Goal: Book appointment/travel/reservation

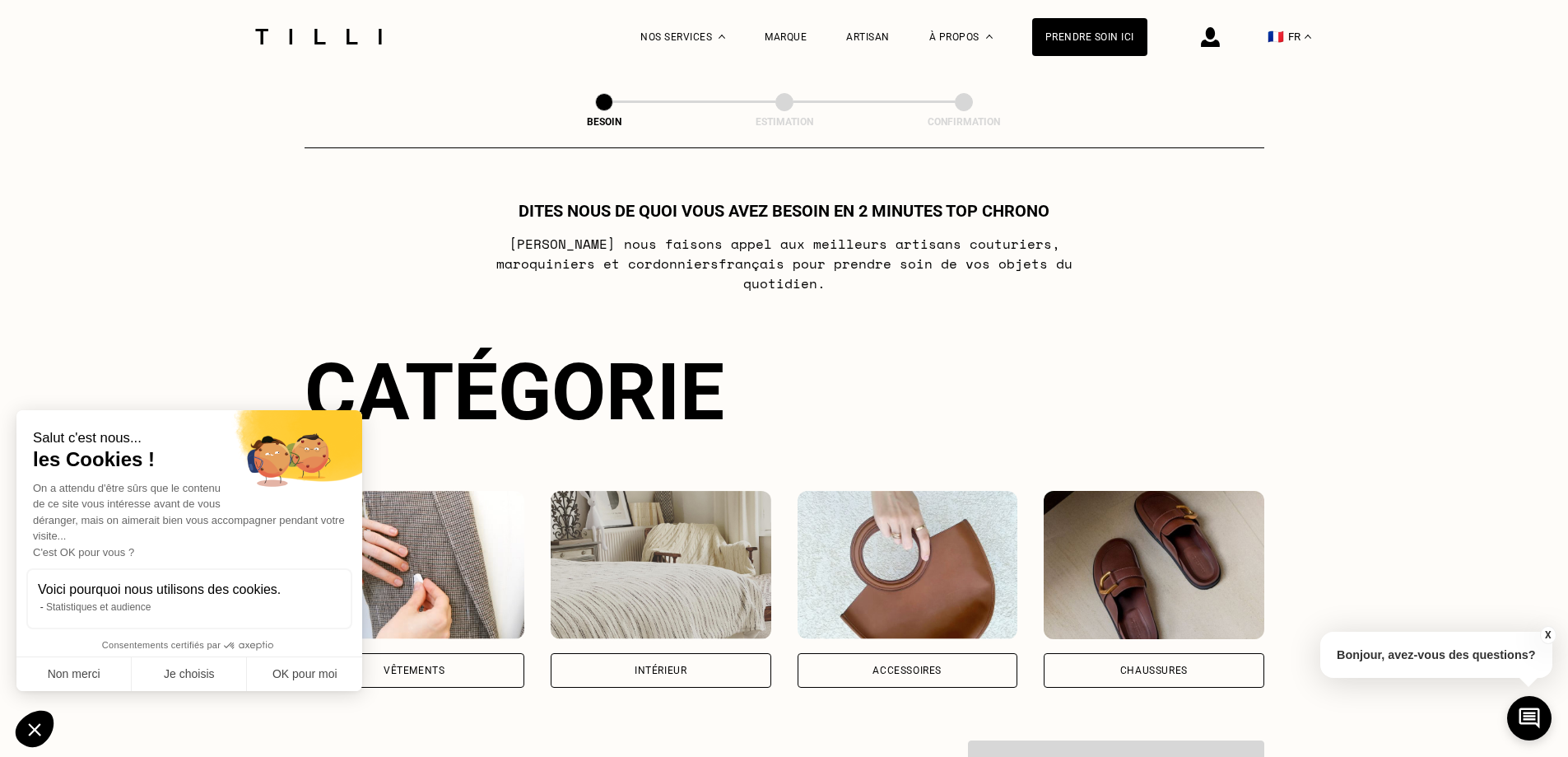
click at [409, 653] on div "Vêtements" at bounding box center [415, 671] width 221 height 35
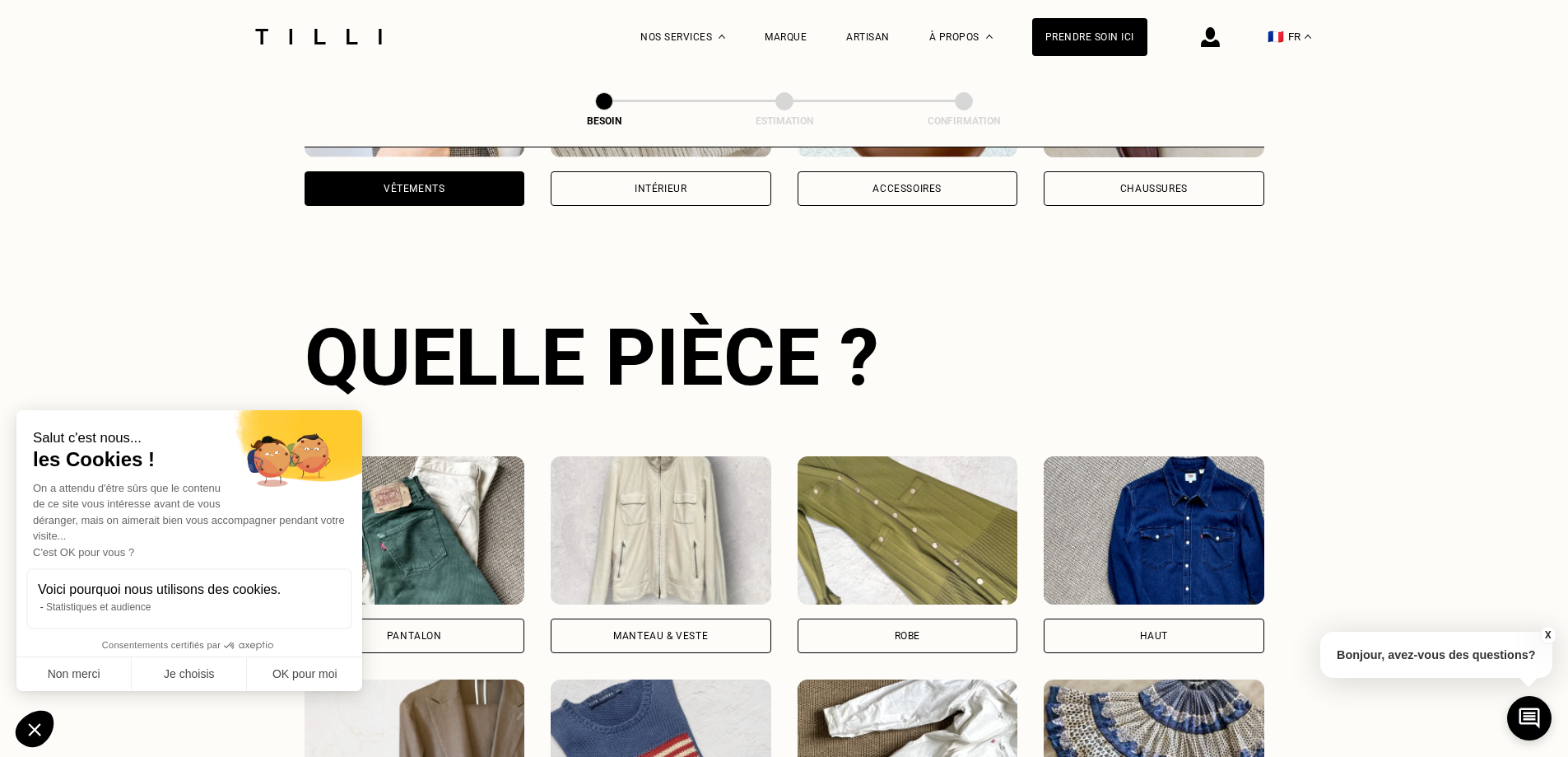
scroll to position [538, 0]
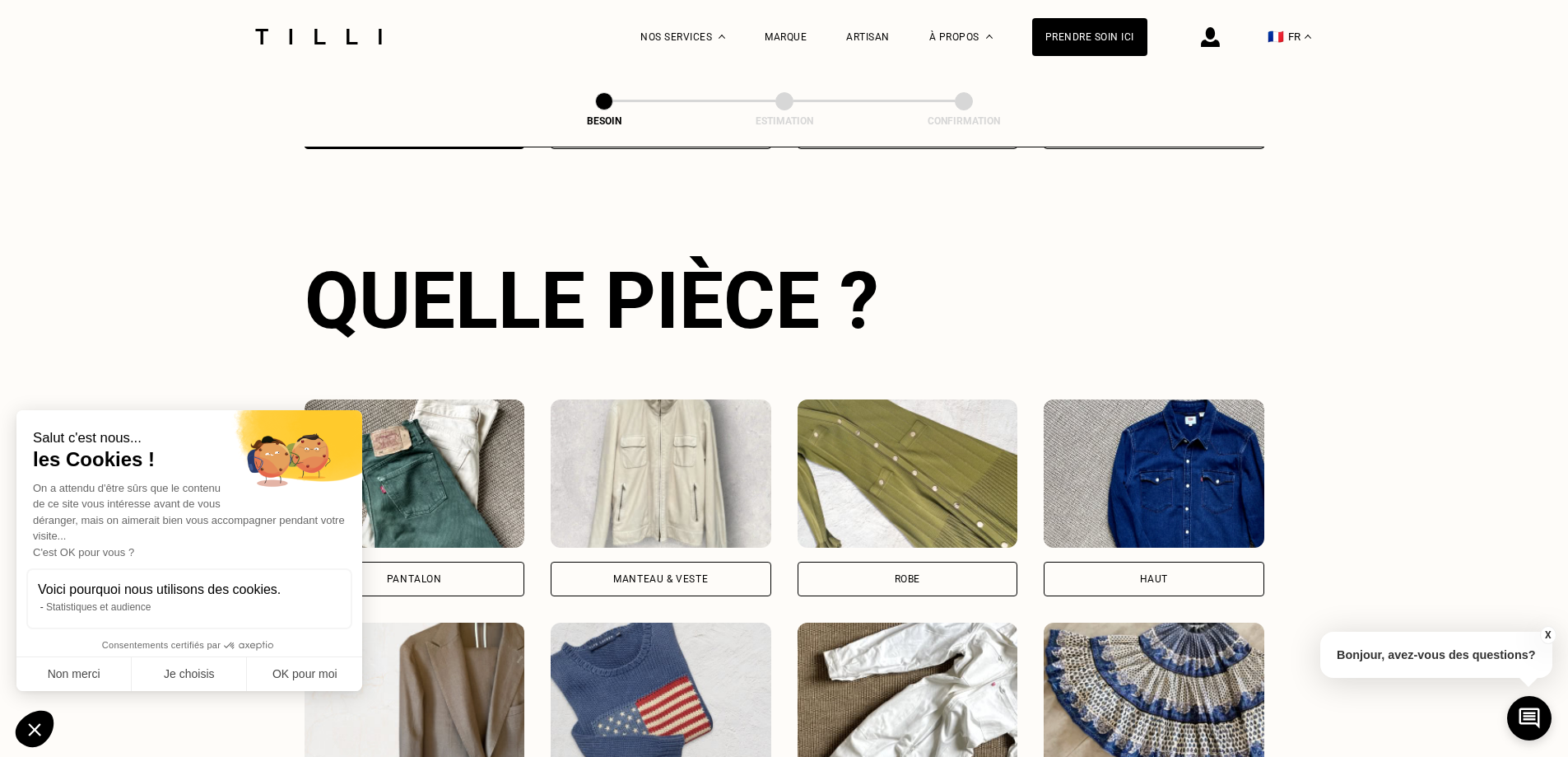
click at [462, 562] on div "Pantalon" at bounding box center [415, 579] width 221 height 35
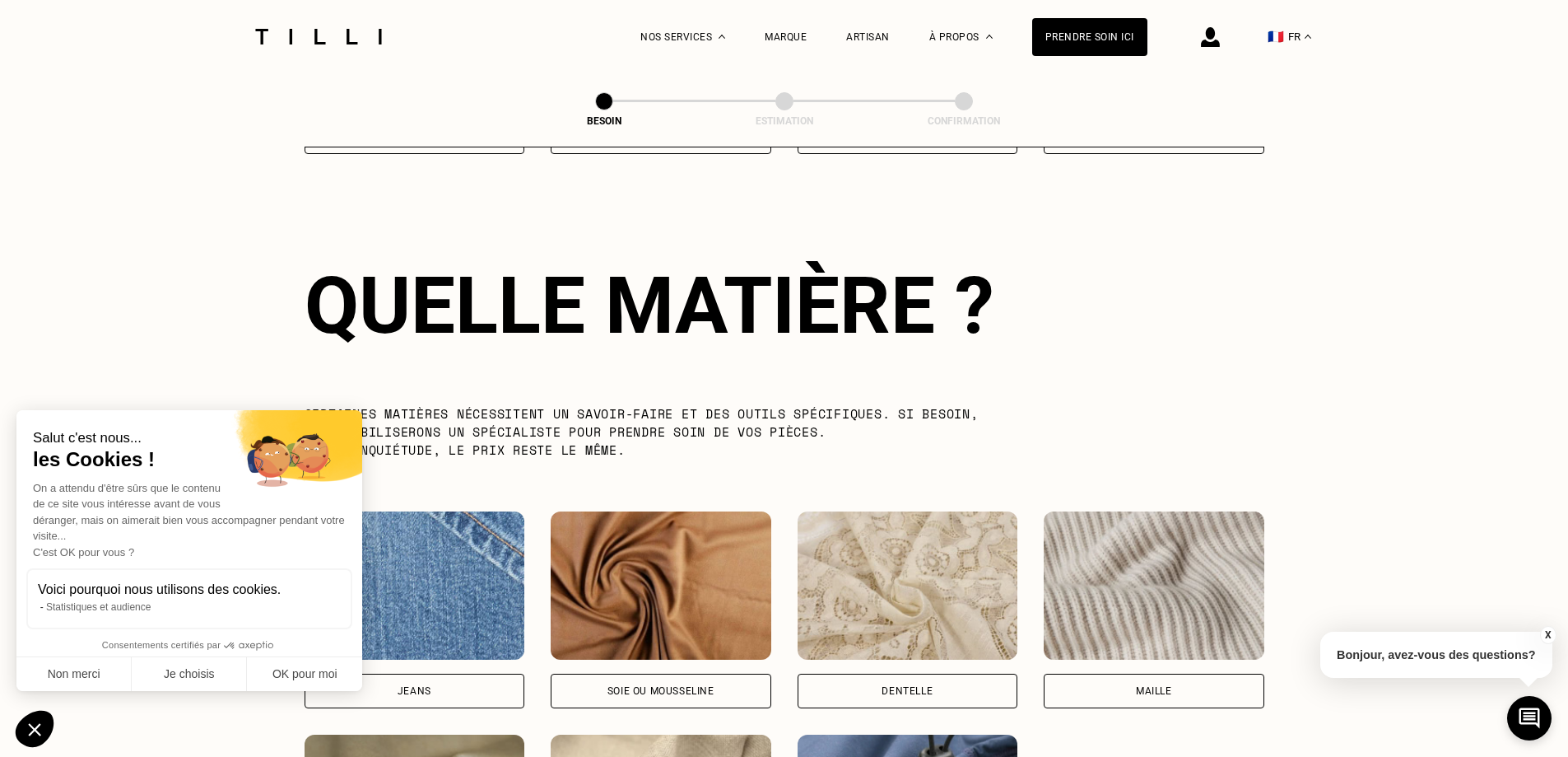
scroll to position [1434, 0]
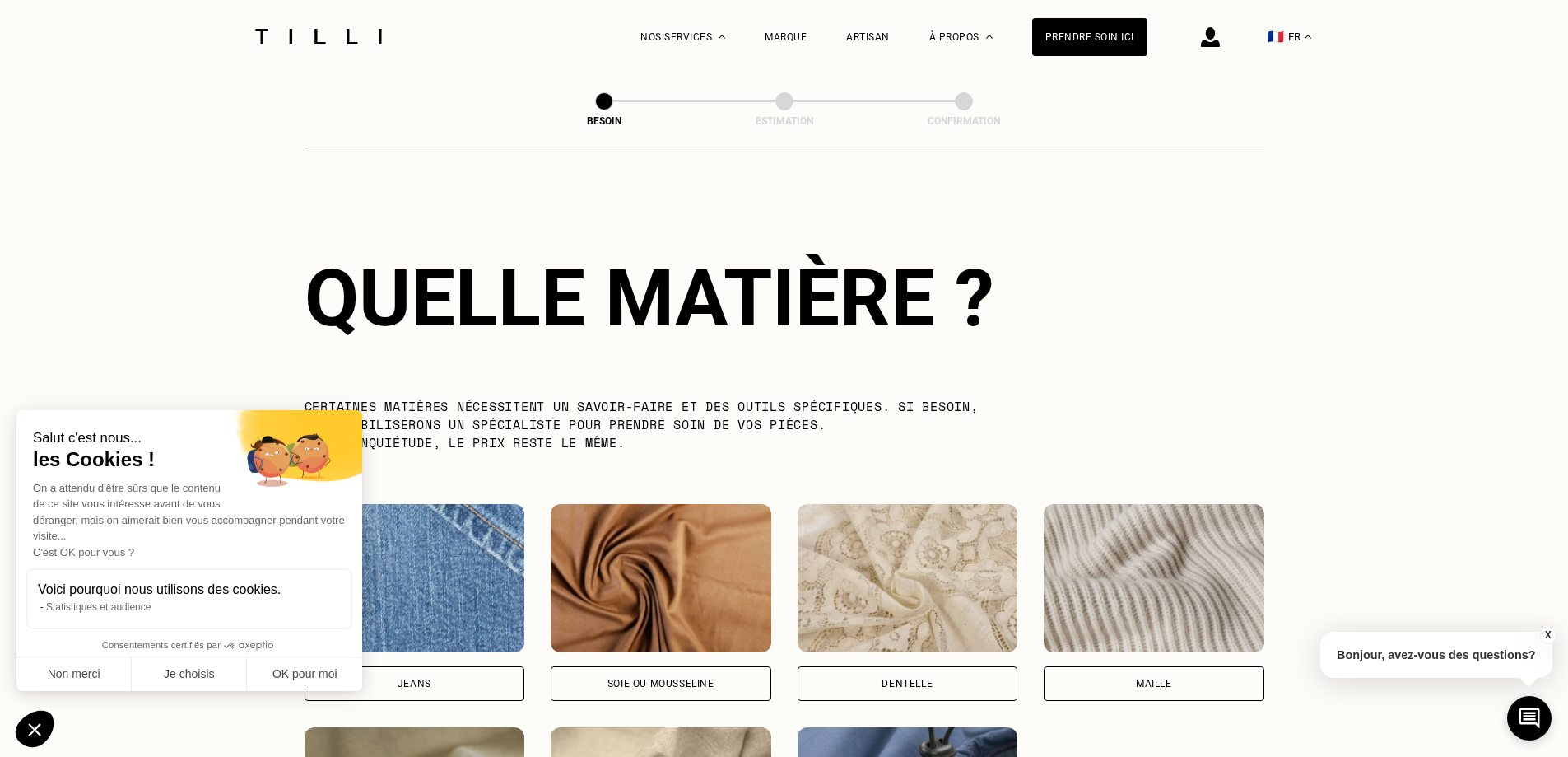
click at [453, 666] on div "Jeans" at bounding box center [415, 684] width 221 height 35
select select "FR"
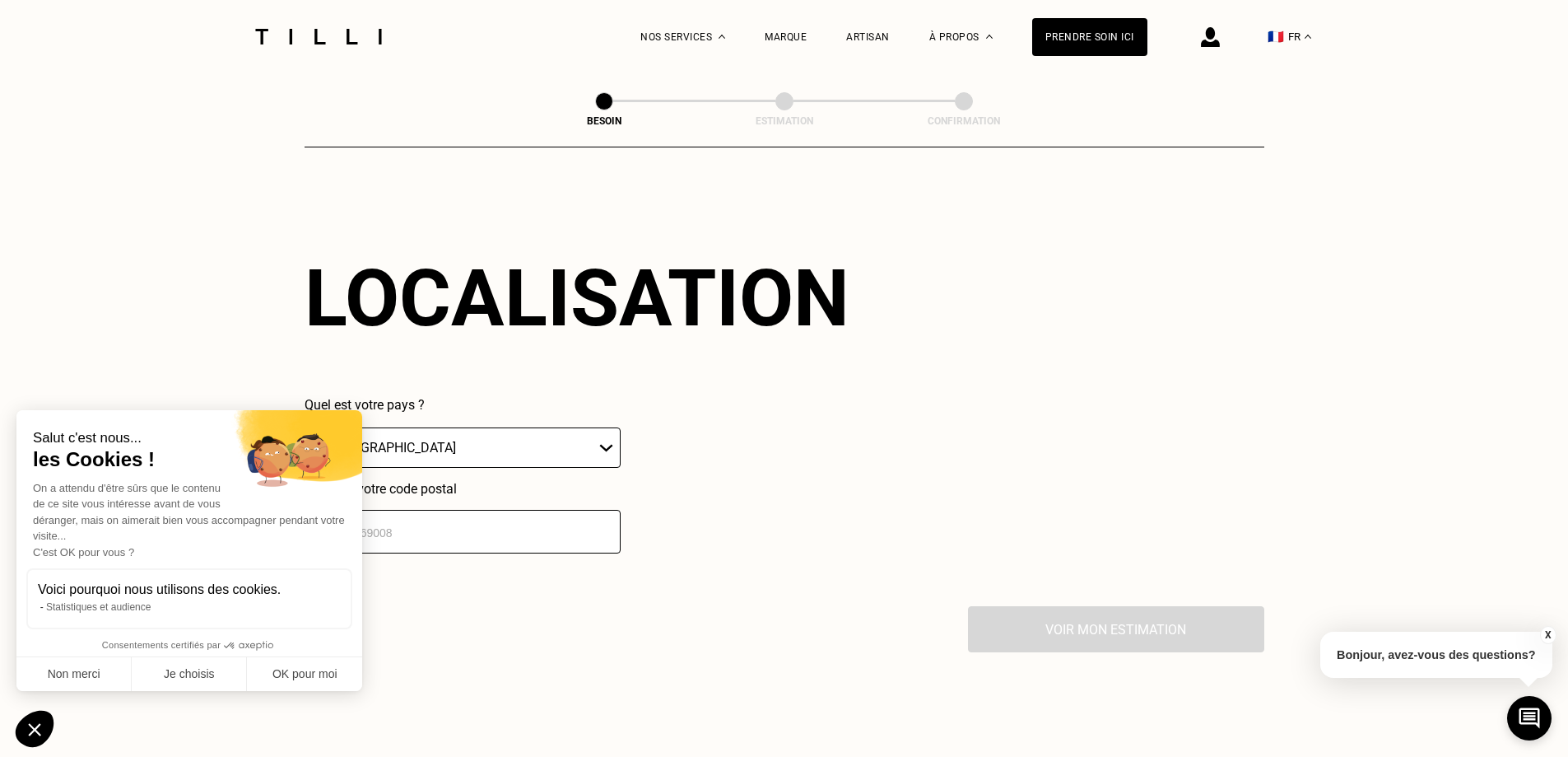
scroll to position [2214, 0]
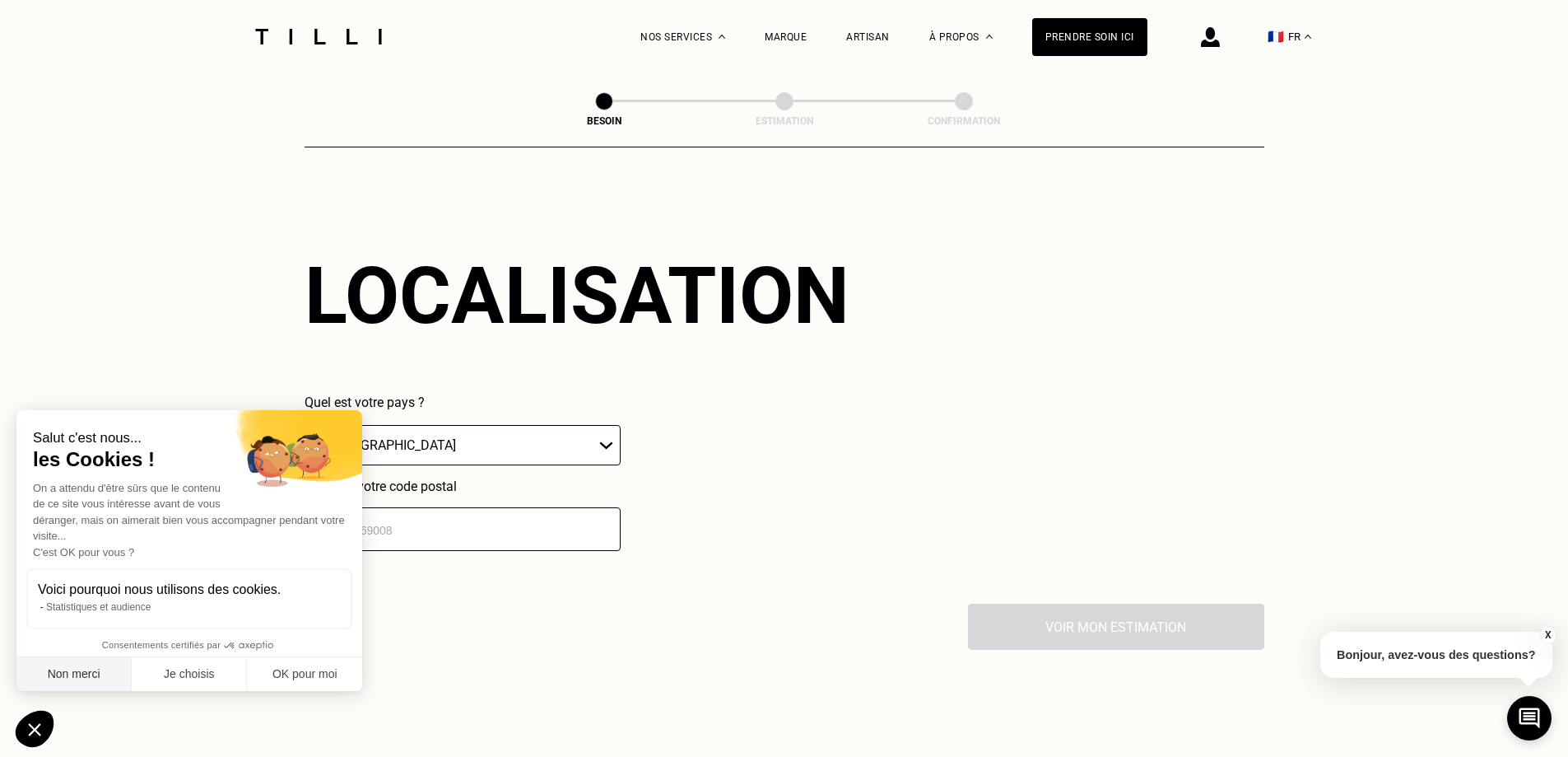
click at [71, 668] on button "Non merci" at bounding box center [74, 675] width 115 height 35
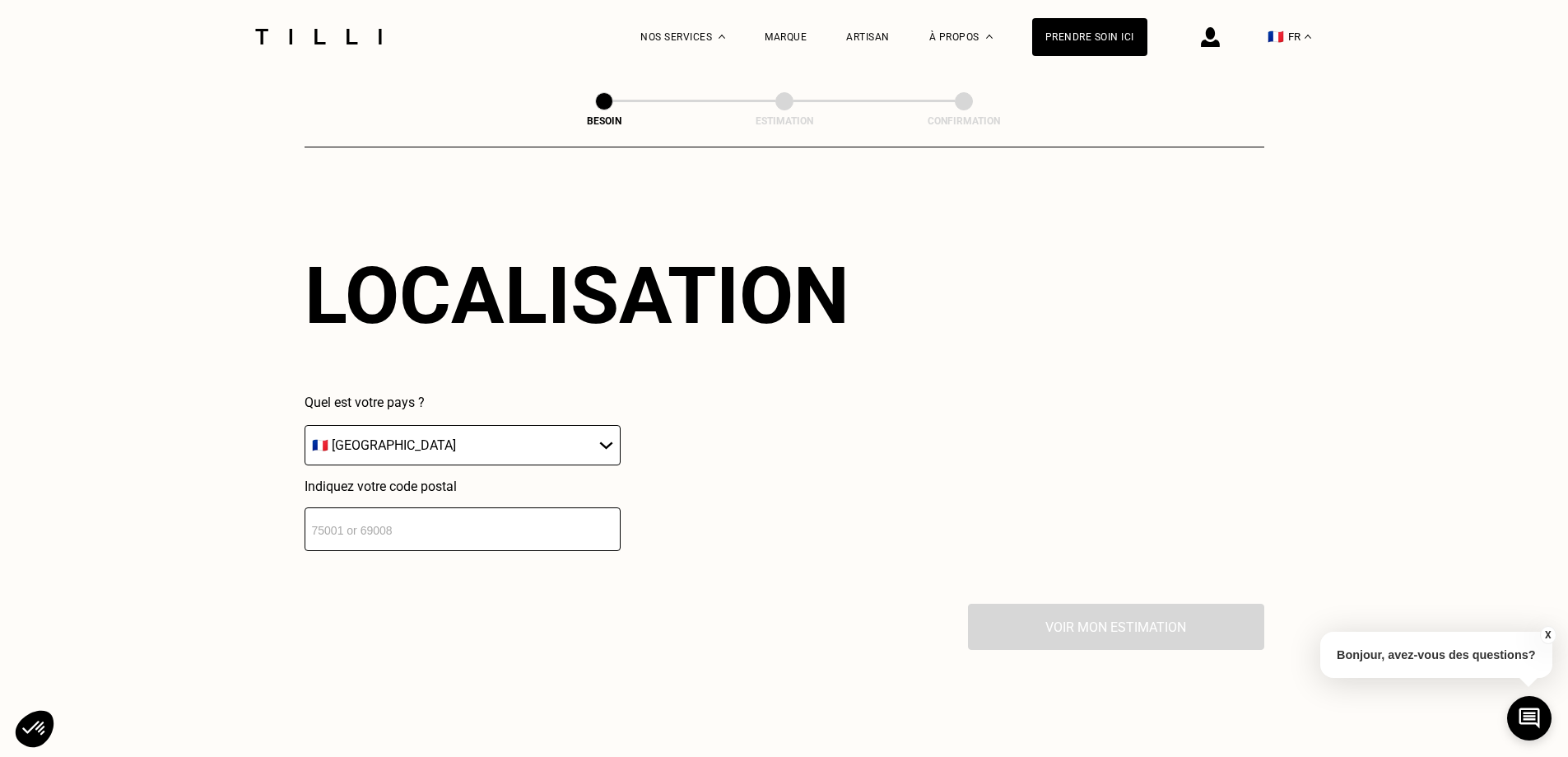
click at [368, 526] on input "number" at bounding box center [463, 528] width 316 height 44
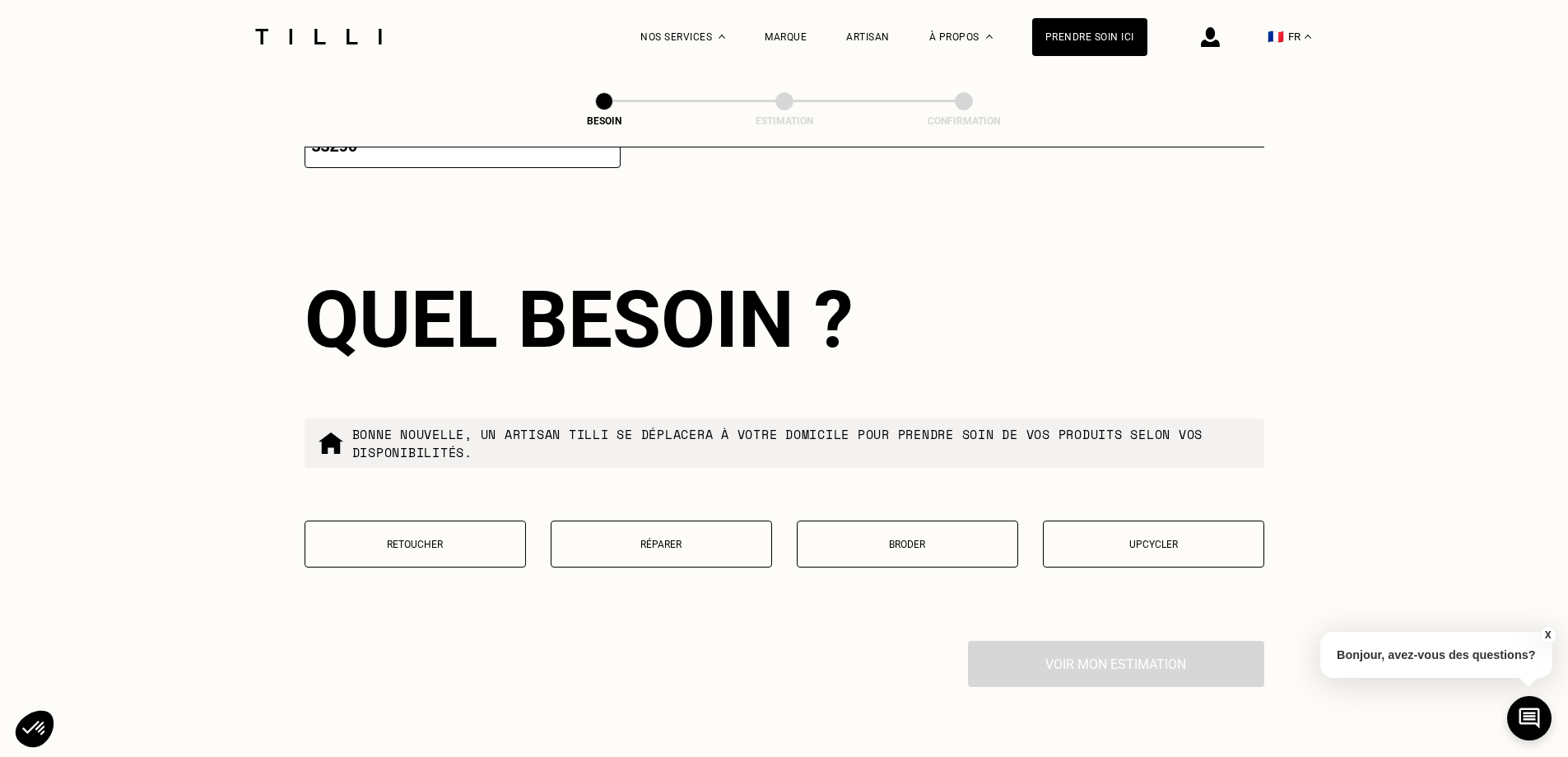
scroll to position [2623, 0]
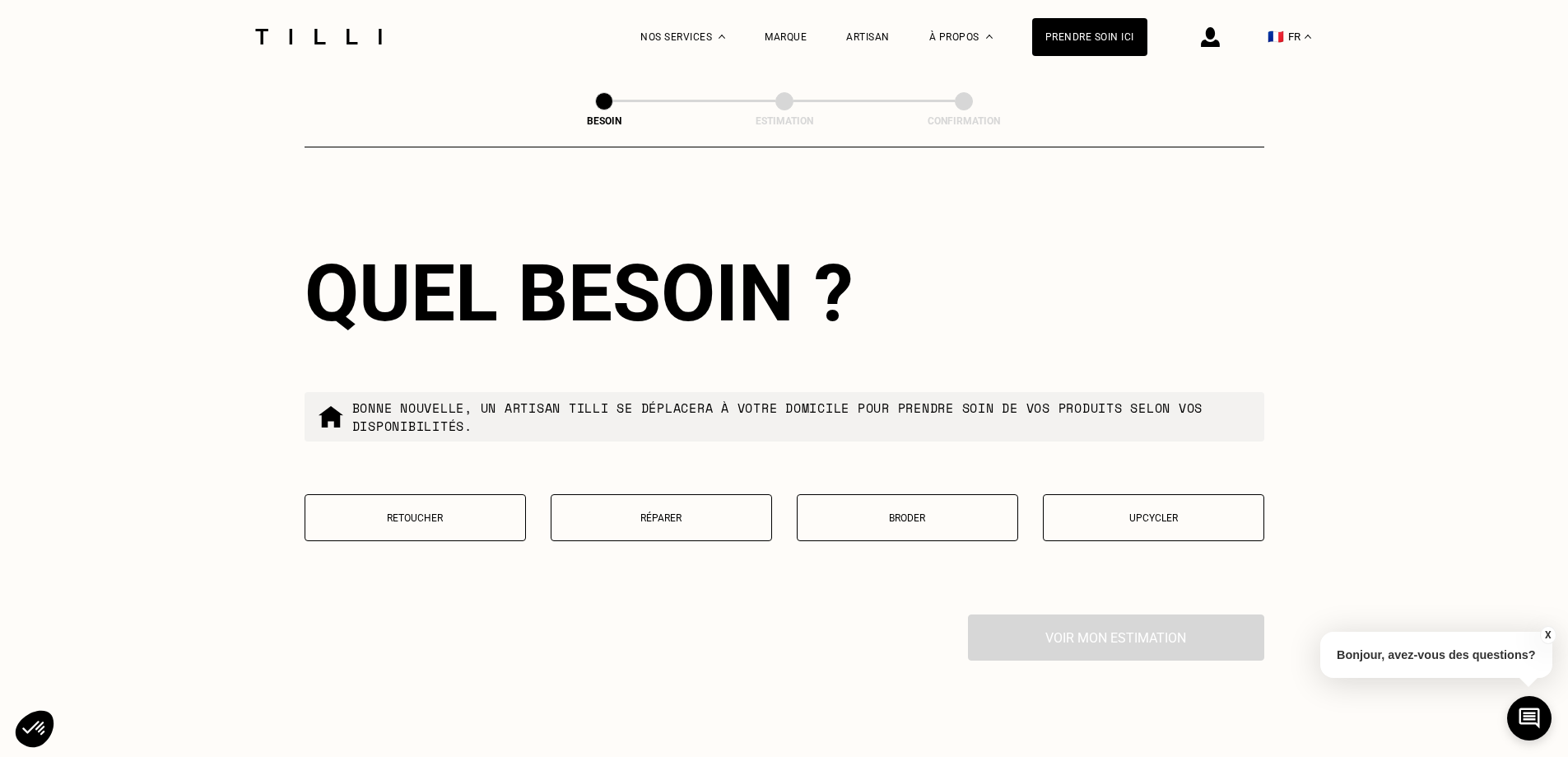
type input "33290"
click at [368, 526] on button "Retoucher" at bounding box center [415, 518] width 222 height 47
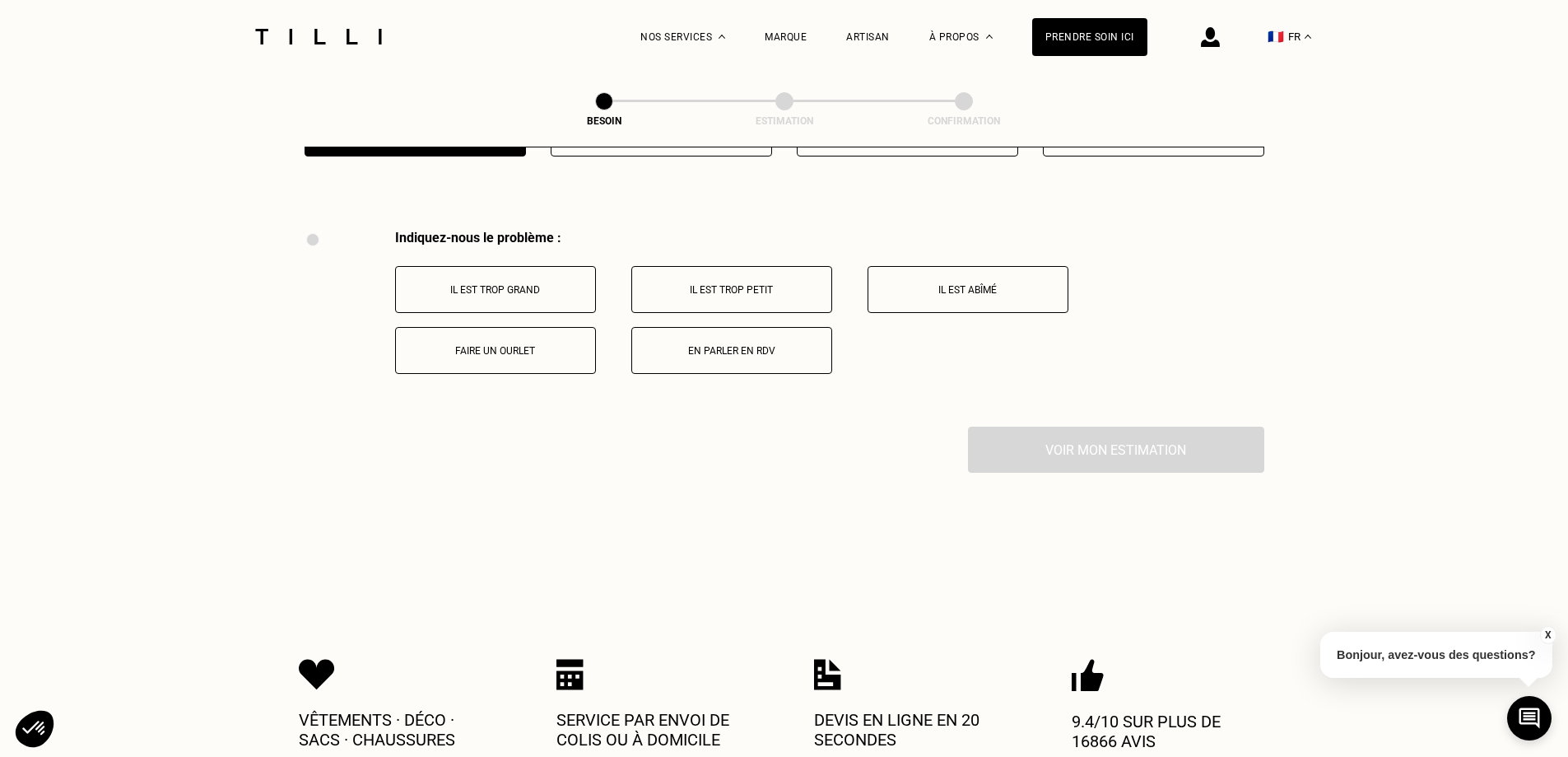
scroll to position [3045, 0]
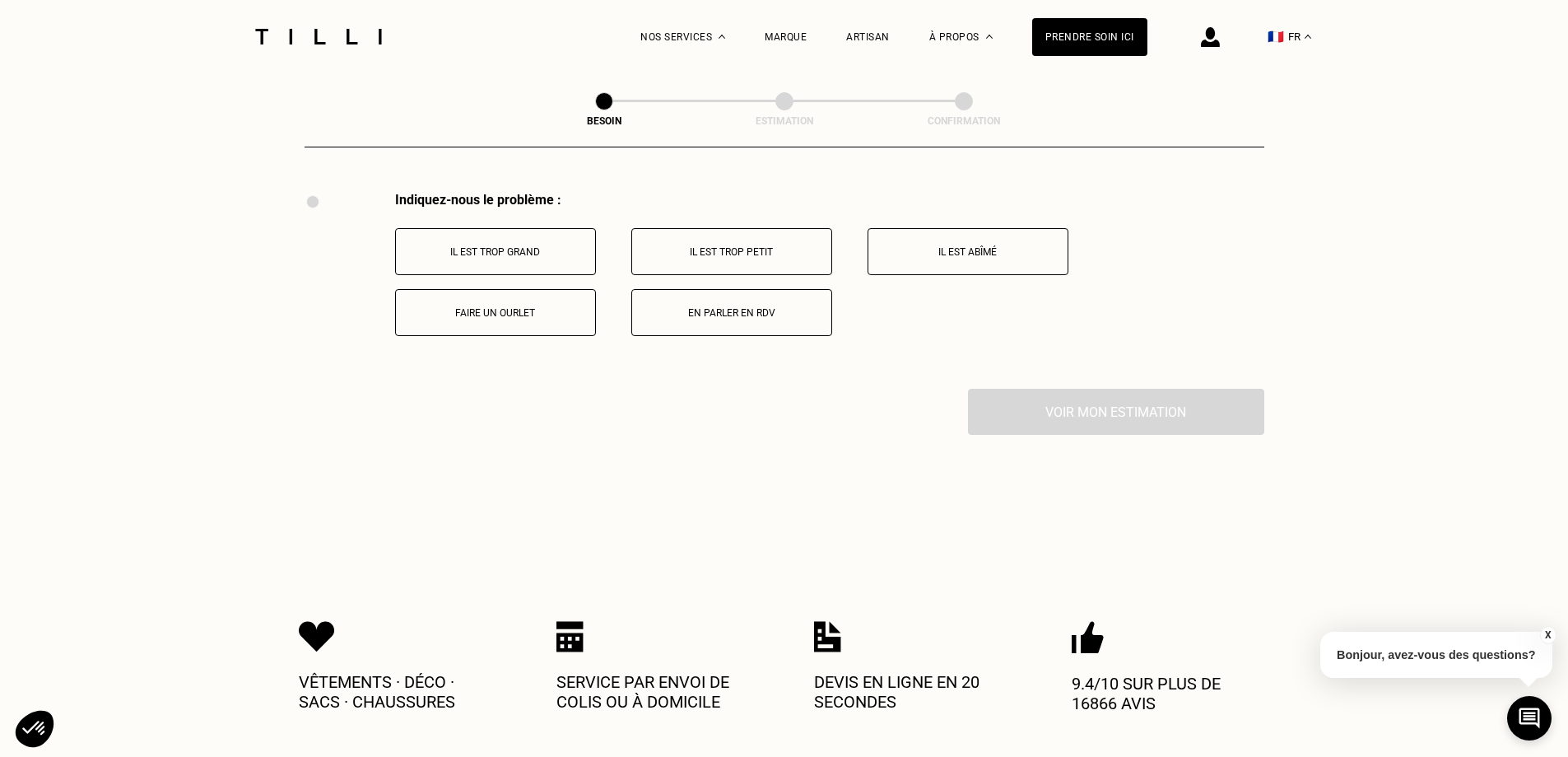
click at [483, 229] on button "Il est trop grand" at bounding box center [496, 251] width 201 height 47
click at [518, 252] on button "Sur les jambes" at bounding box center [496, 251] width 201 height 47
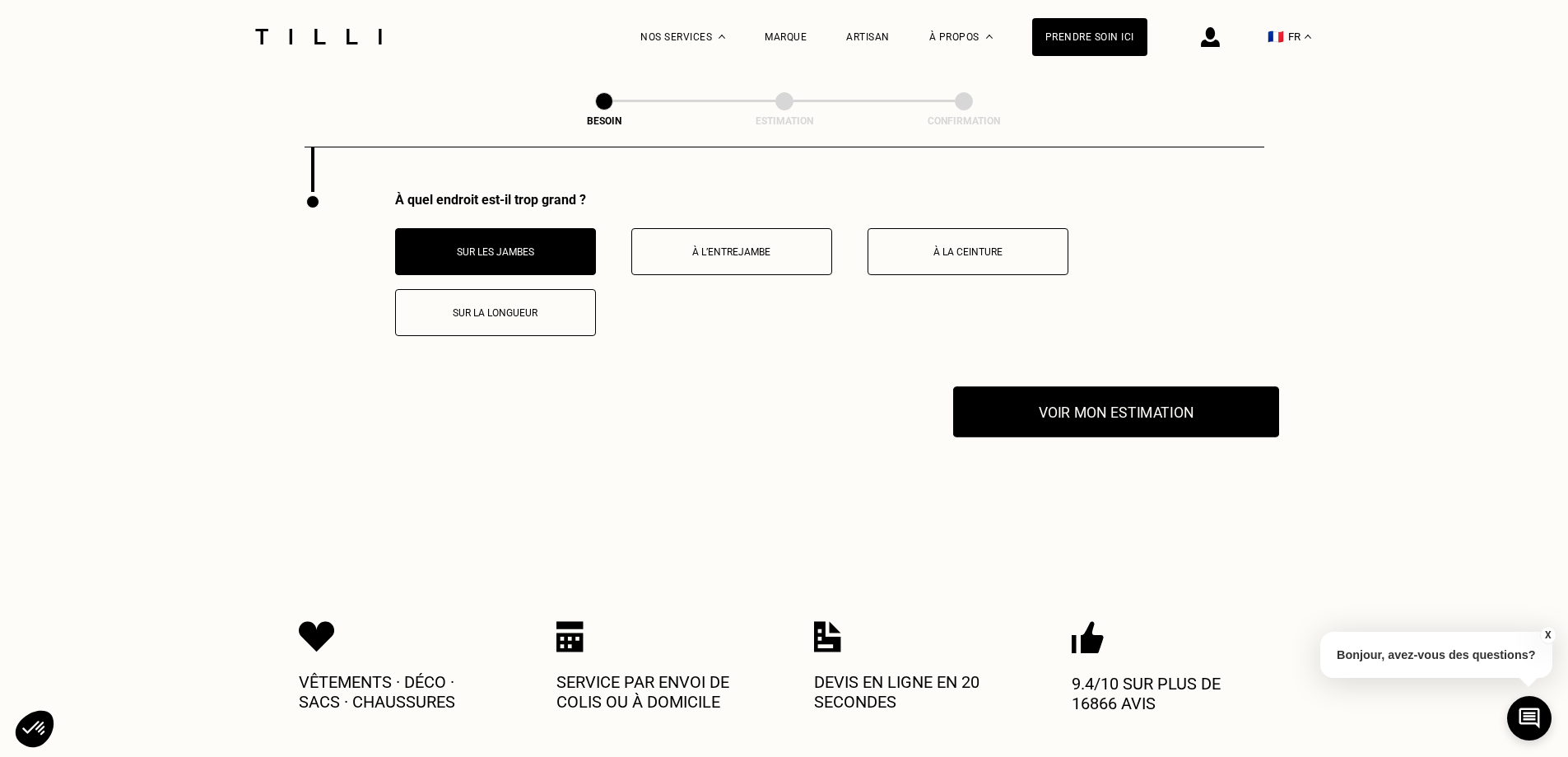
click at [1118, 401] on button "Voir mon estimation" at bounding box center [1115, 411] width 326 height 51
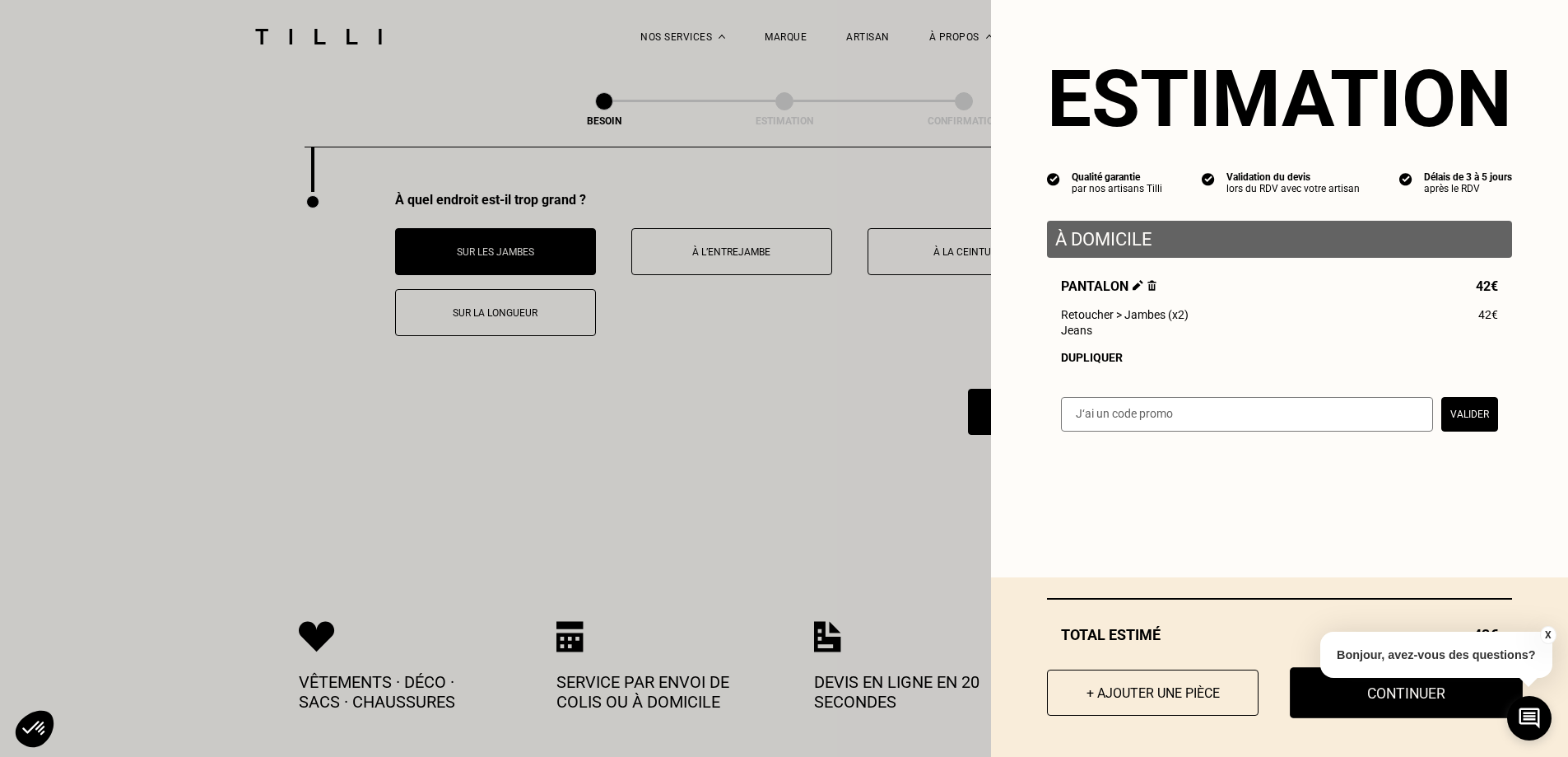
click at [1342, 695] on button "Continuer" at bounding box center [1406, 692] width 233 height 51
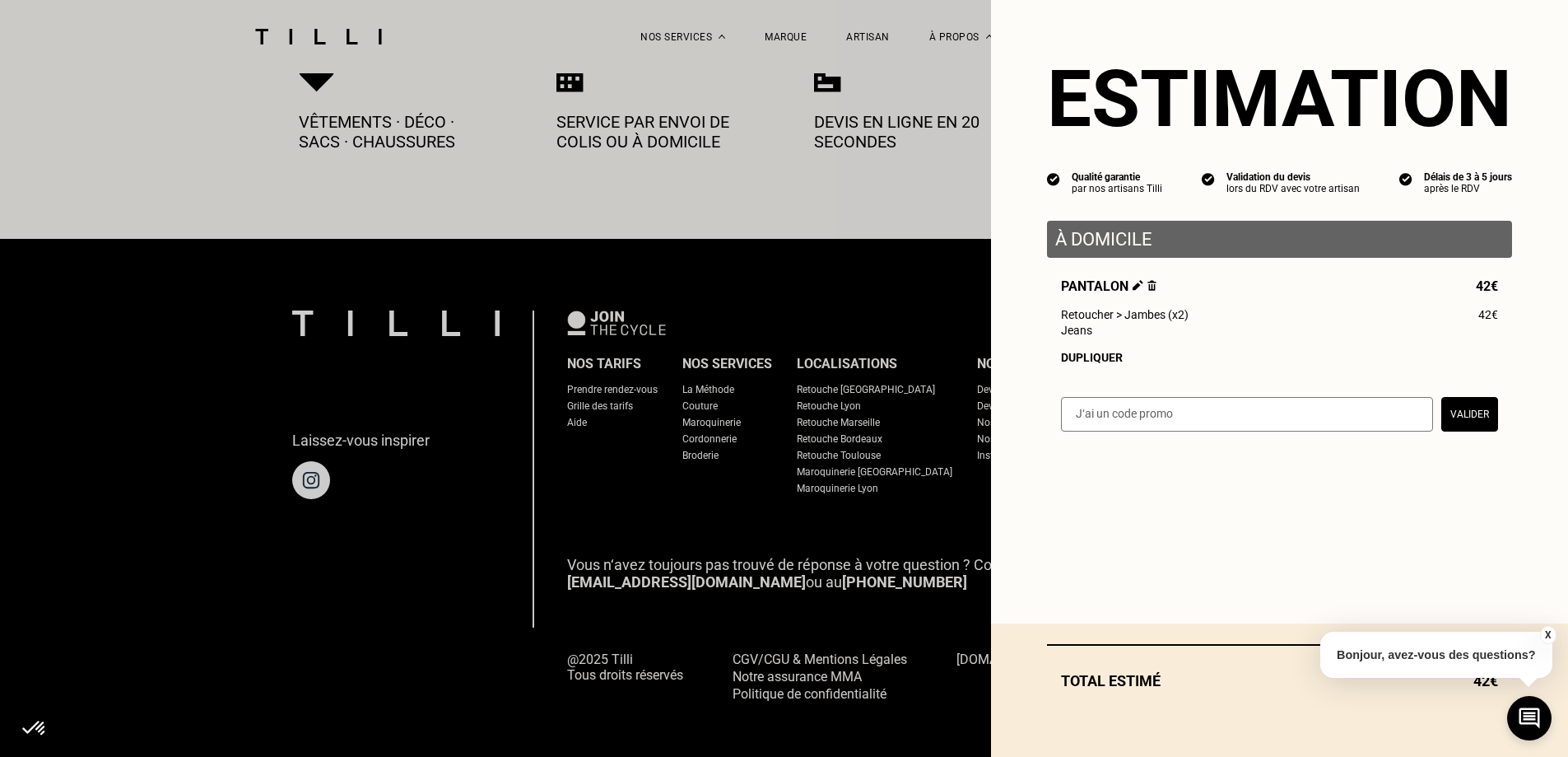
select select "FR"
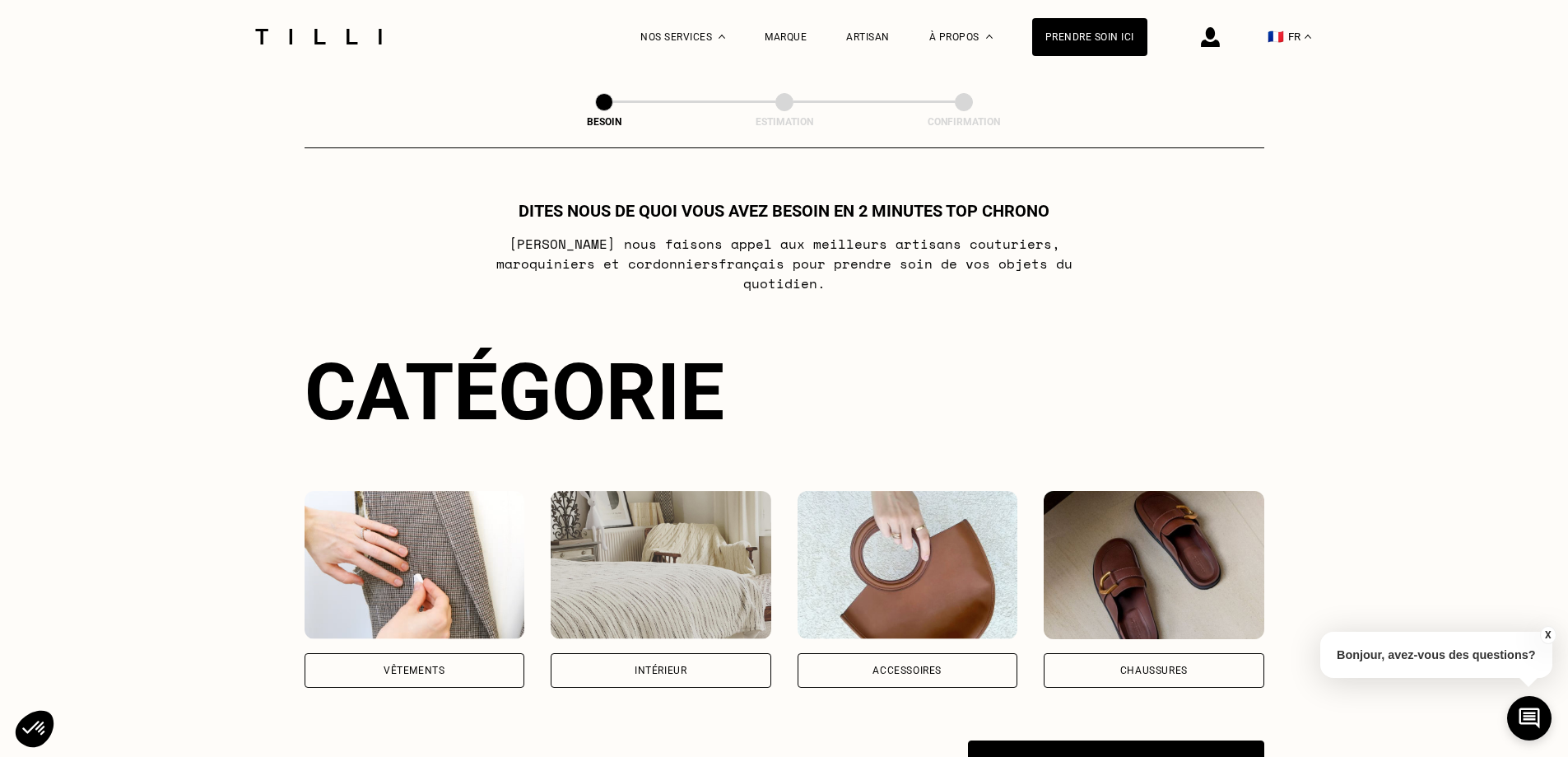
scroll to position [912, 0]
